Goal: Information Seeking & Learning: Learn about a topic

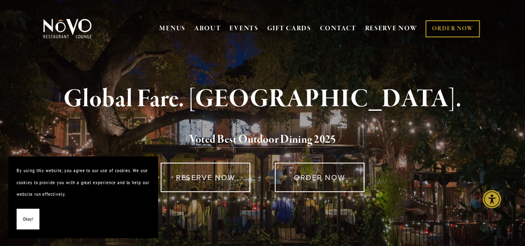
click at [20, 222] on button "Okay!" at bounding box center [28, 219] width 23 height 21
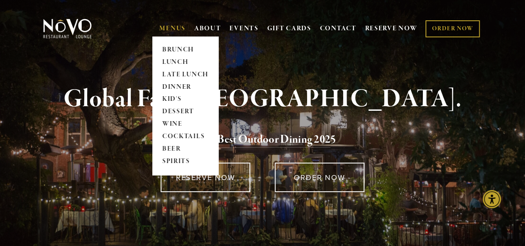
click at [168, 29] on link "MENUS" at bounding box center [172, 29] width 26 height 8
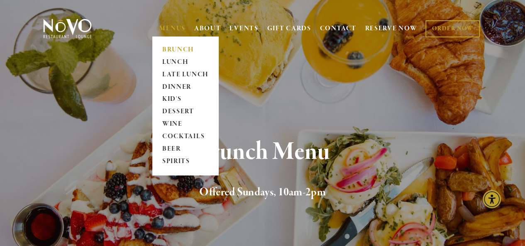
click at [168, 30] on link "MENUS" at bounding box center [172, 29] width 26 height 8
click at [169, 86] on link "DINNER" at bounding box center [185, 87] width 52 height 12
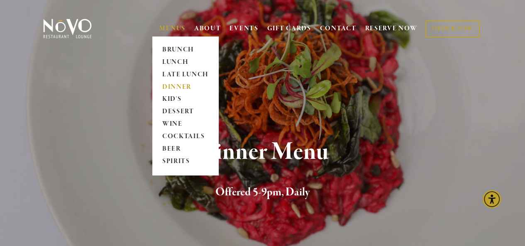
click at [166, 30] on link "MENUS" at bounding box center [172, 29] width 26 height 8
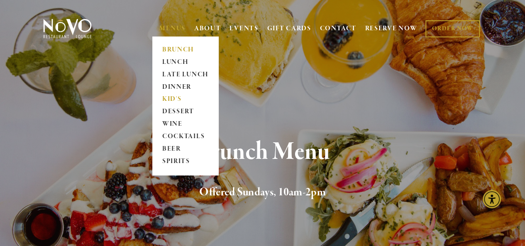
click at [174, 103] on link "KID'S" at bounding box center [185, 99] width 52 height 12
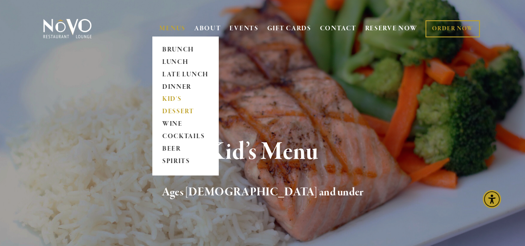
click at [190, 113] on link "DESSERT" at bounding box center [185, 112] width 52 height 12
